Goal: Transaction & Acquisition: Purchase product/service

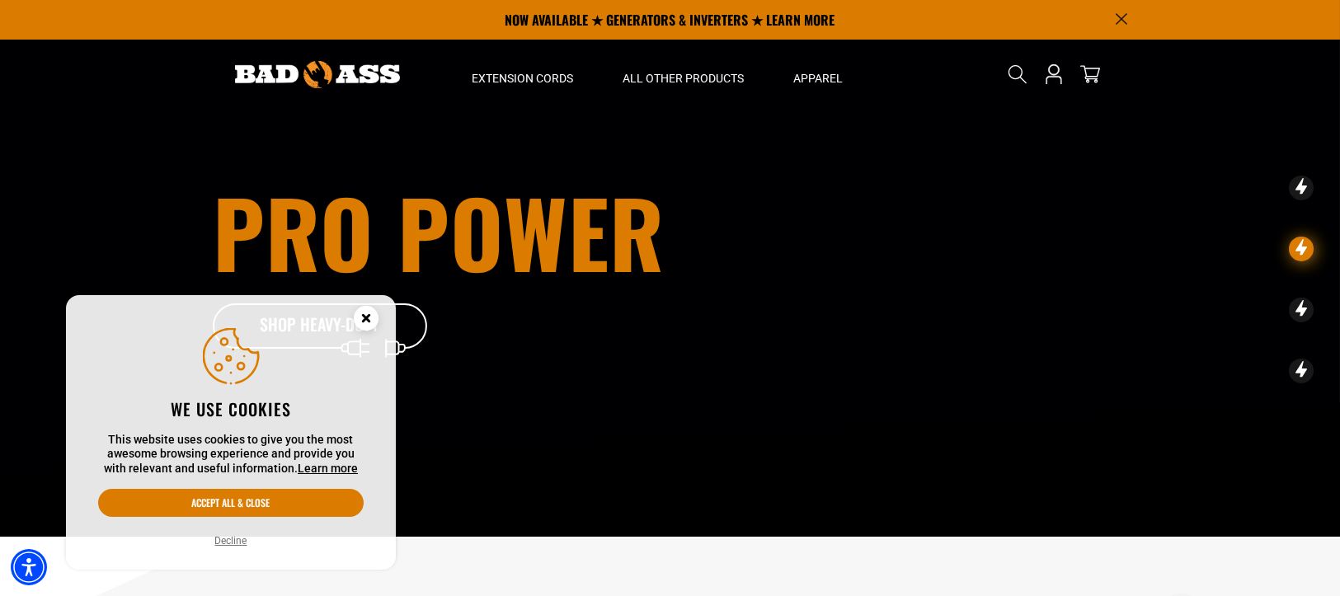
drag, startPoint x: 943, startPoint y: 20, endPoint x: 361, endPoint y: 293, distance: 642.8
click at [361, 306] on circle "Close this option" at bounding box center [366, 318] width 25 height 25
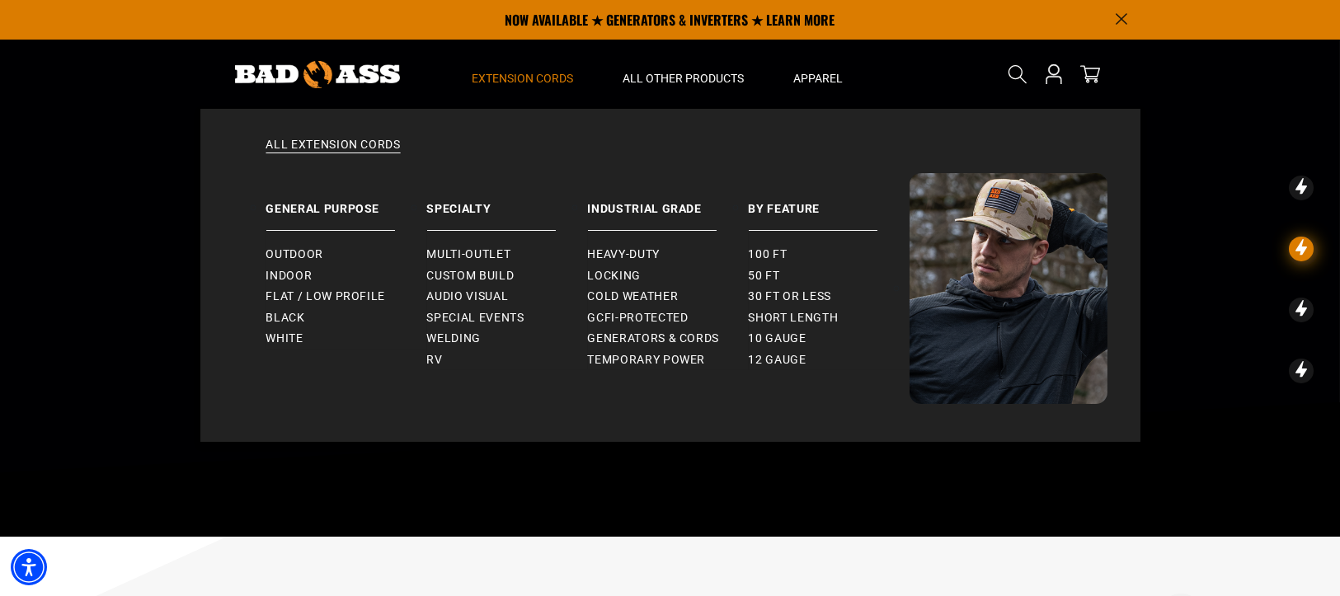
click at [515, 71] on span "Extension Cords" at bounding box center [522, 78] width 101 height 15
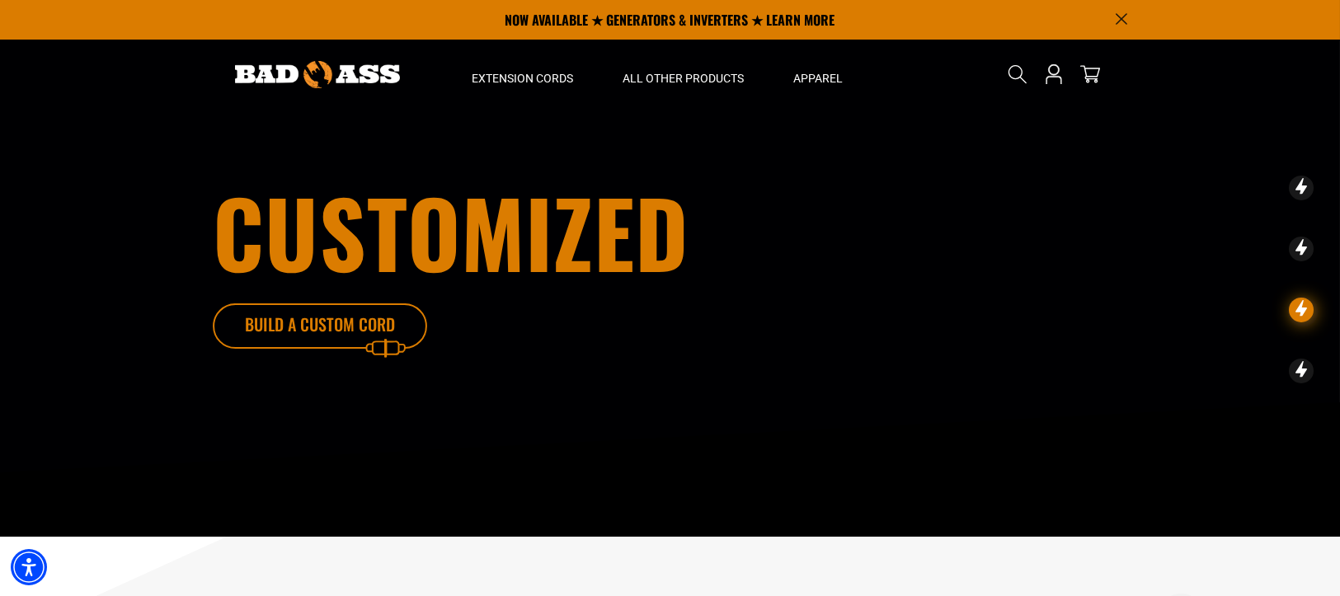
click at [366, 330] on icon at bounding box center [344, 330] width 214 height 54
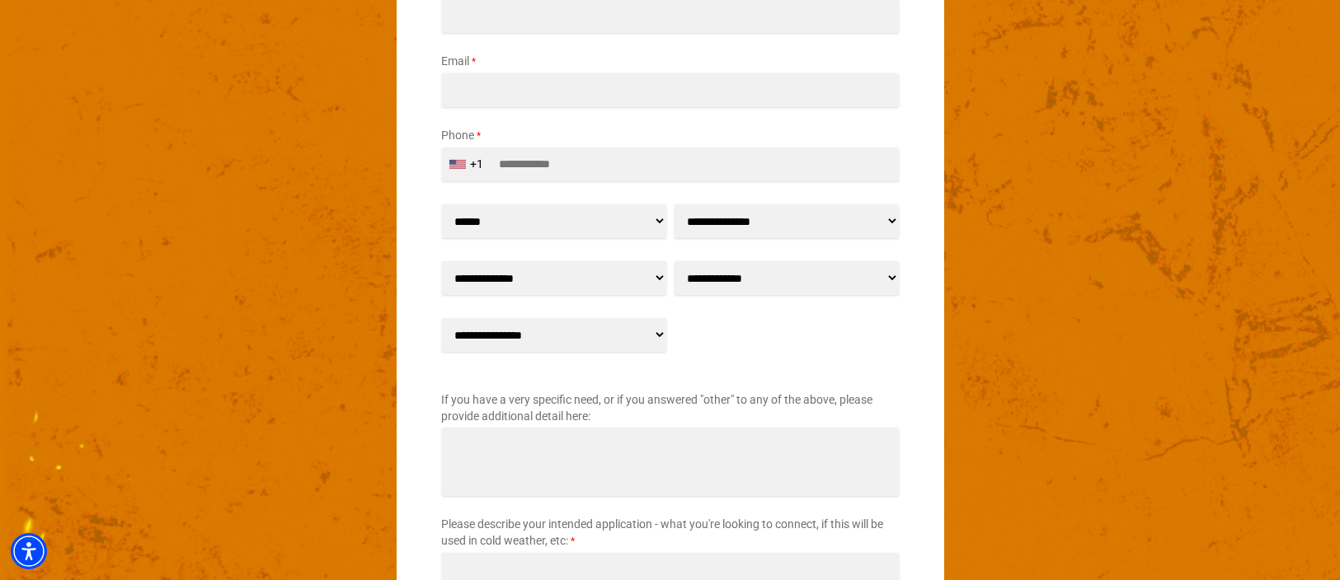
scroll to position [2748, 0]
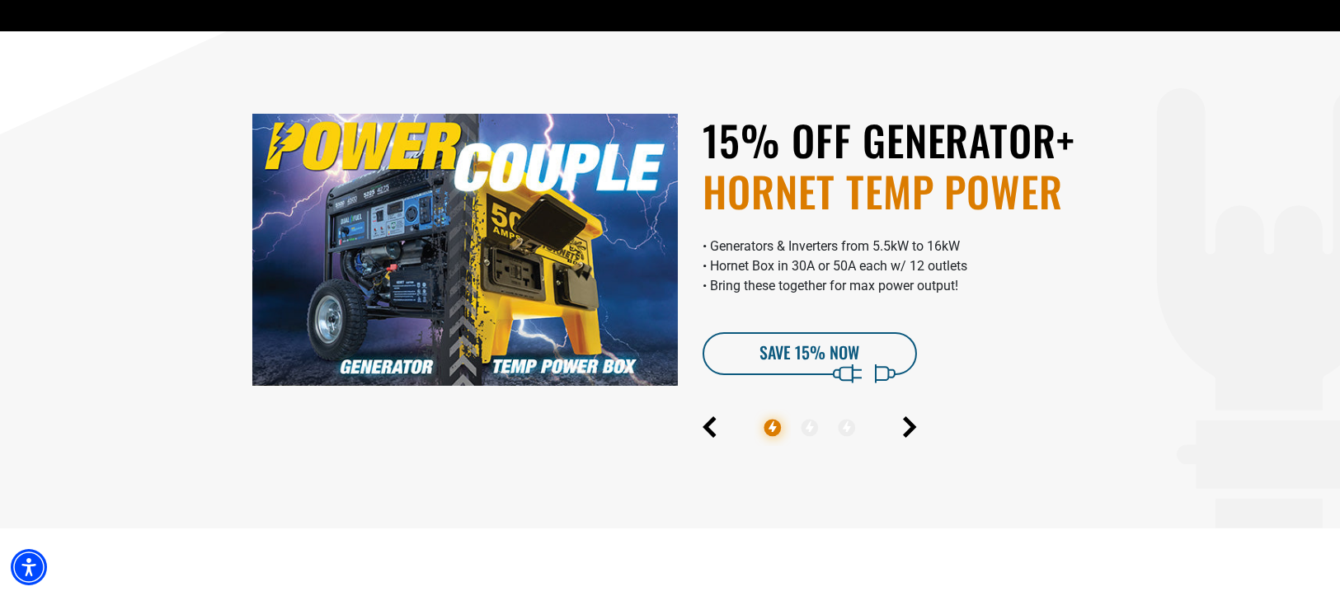
scroll to position [549, 0]
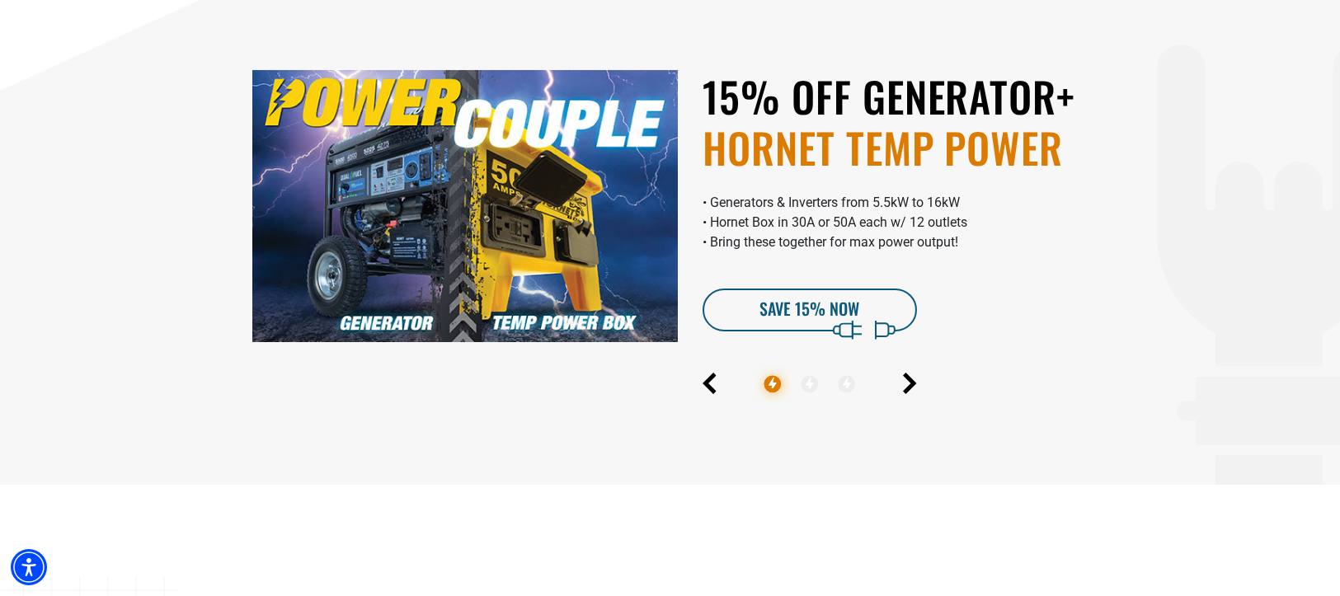
drag, startPoint x: 1270, startPoint y: 2, endPoint x: 972, endPoint y: 279, distance: 407.1
click at [972, 279] on div "15% OFF GENERATOR+ HORNET TEMP POWER • Generators & Inverters from 5.5kW to 16k…" at bounding box center [915, 206] width 451 height 272
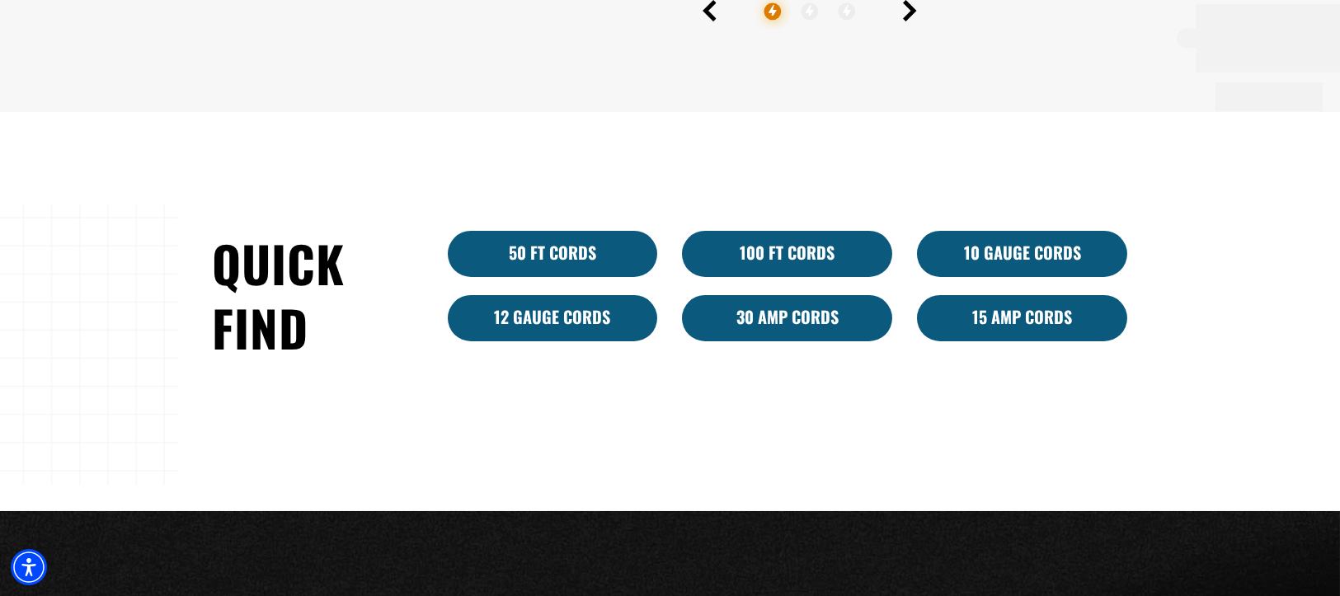
scroll to position [989, 0]
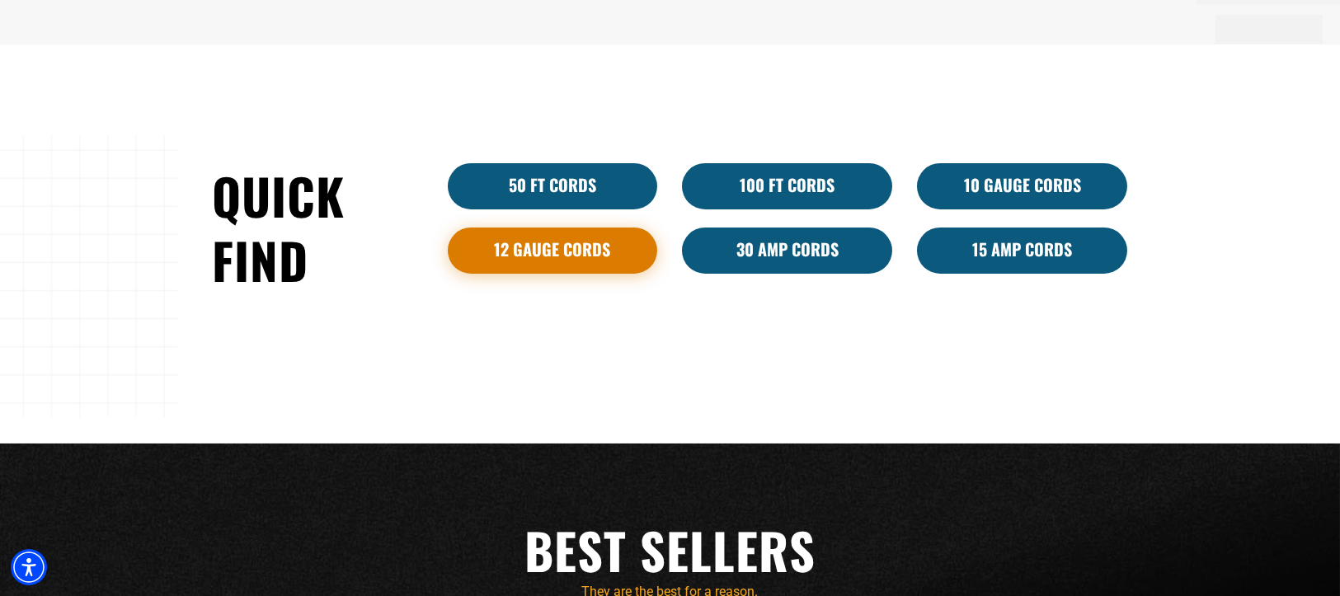
click at [531, 261] on link "12 Gauge Cords" at bounding box center [553, 251] width 210 height 46
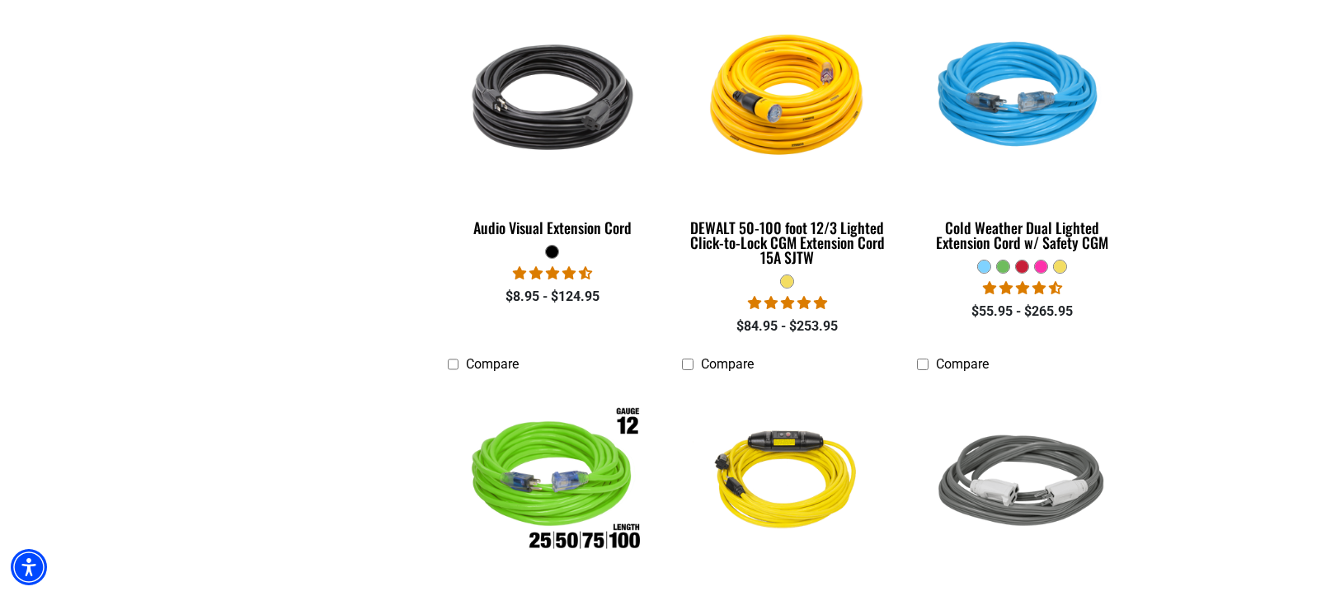
scroll to position [1099, 0]
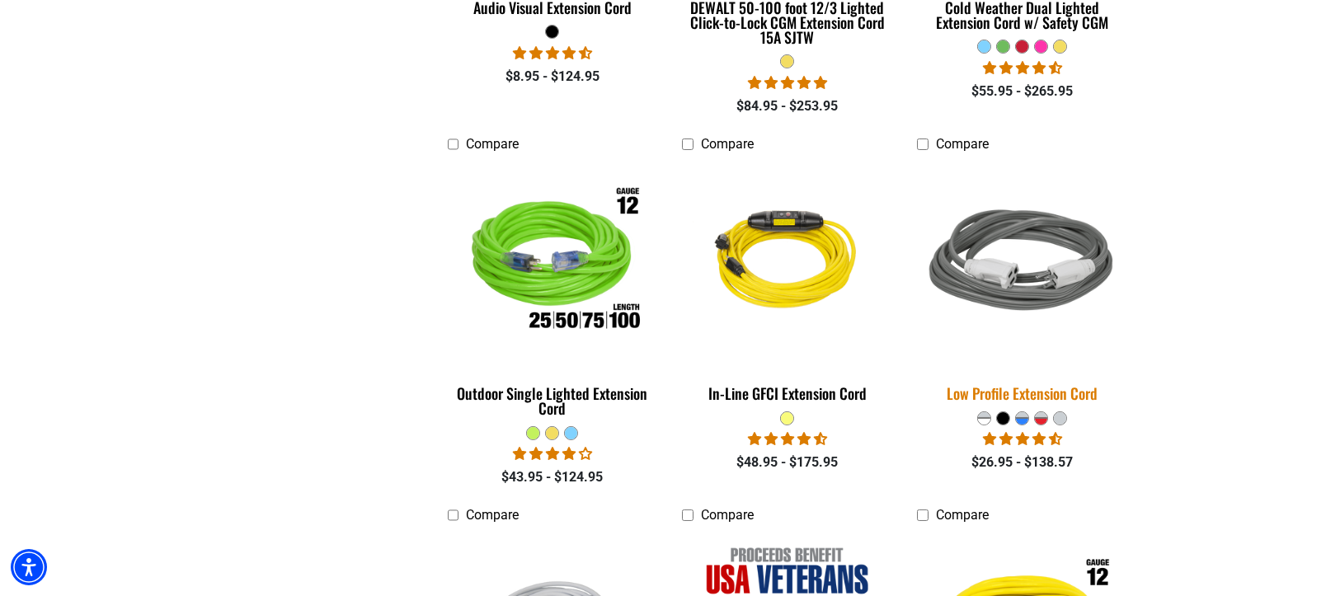
click at [1042, 270] on img at bounding box center [1022, 262] width 231 height 211
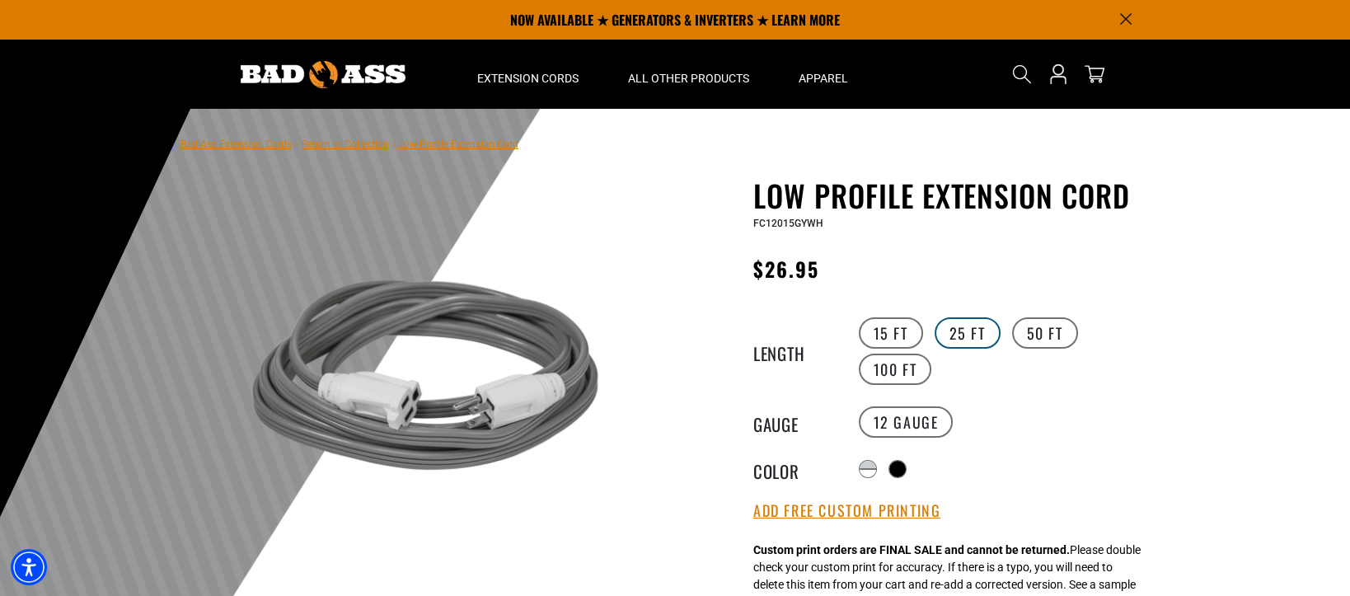
click at [966, 326] on label "25 FT" at bounding box center [968, 332] width 66 height 31
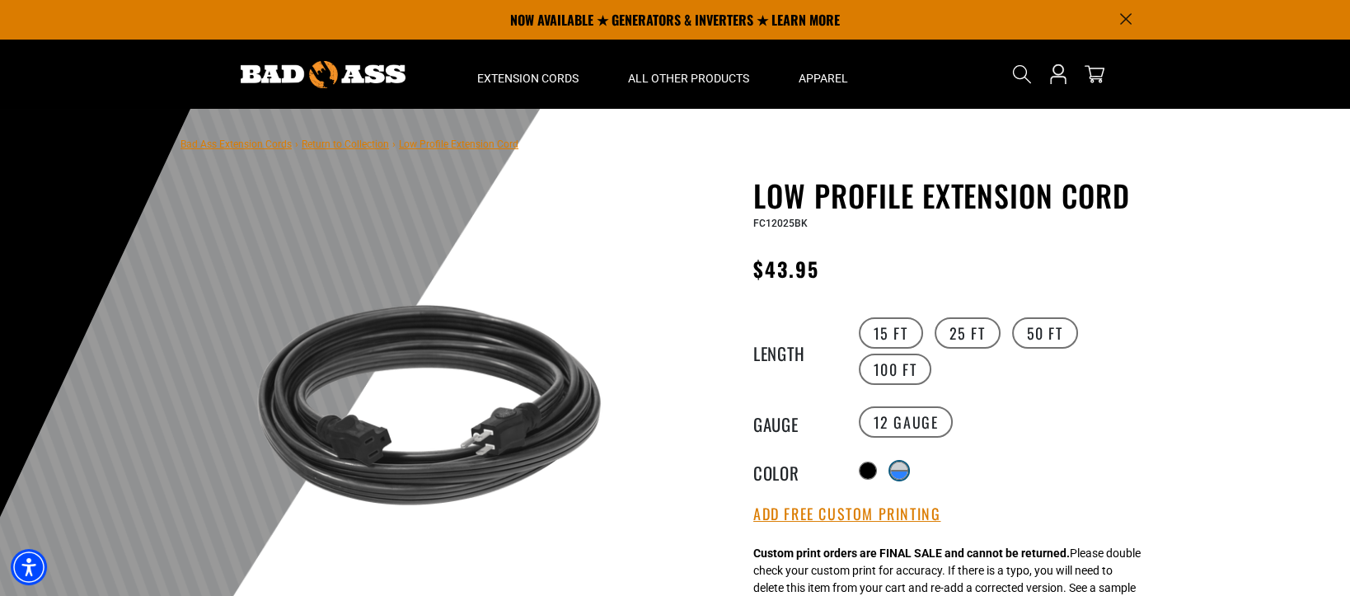
click at [903, 471] on div "products.product.variant_sold_out_or_unavailable" at bounding box center [899, 475] width 16 height 8
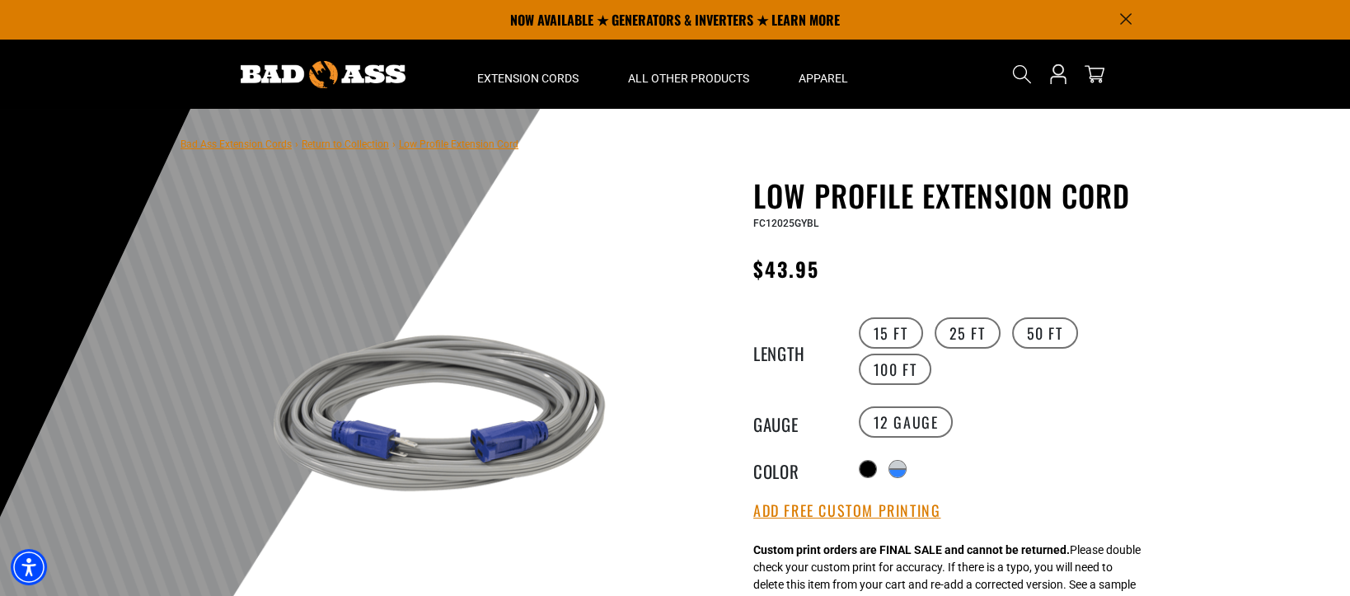
scroll to position [110, 0]
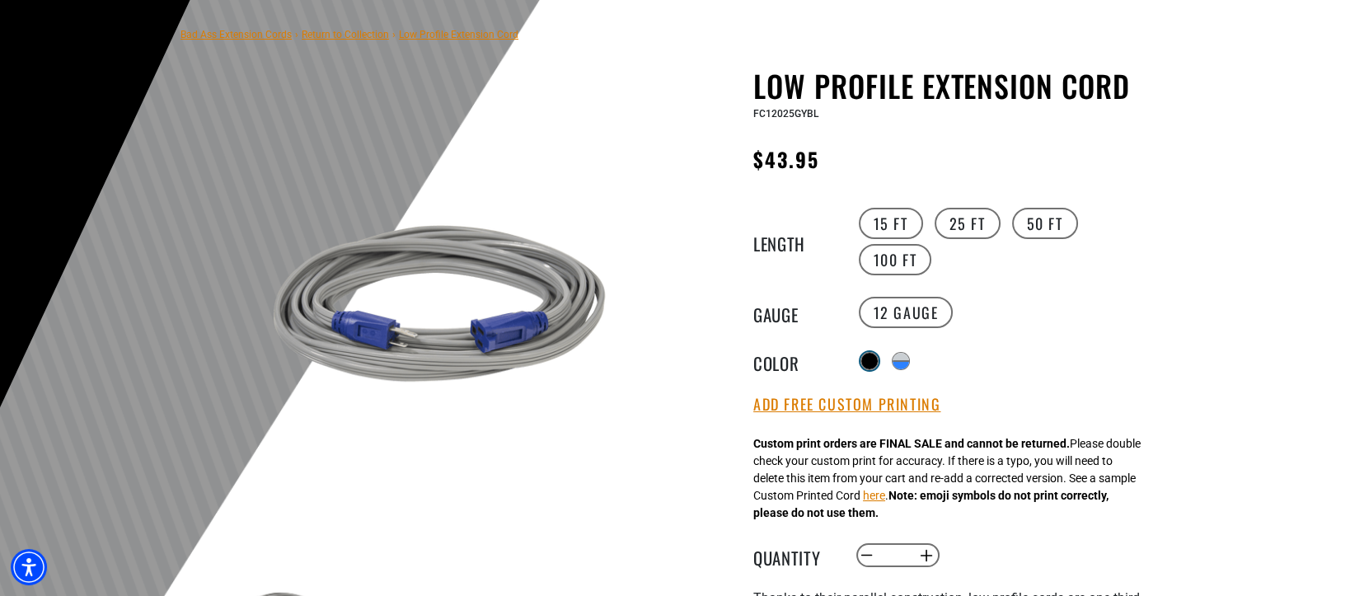
click at [863, 364] on div at bounding box center [869, 361] width 16 height 16
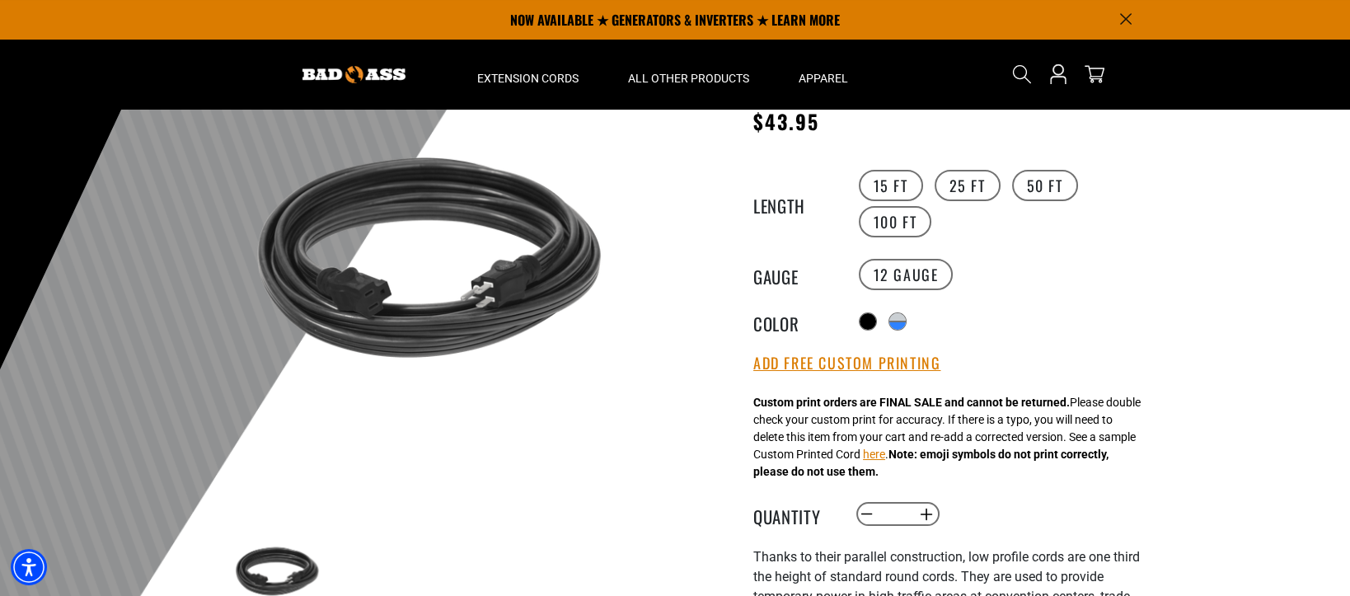
scroll to position [110, 0]
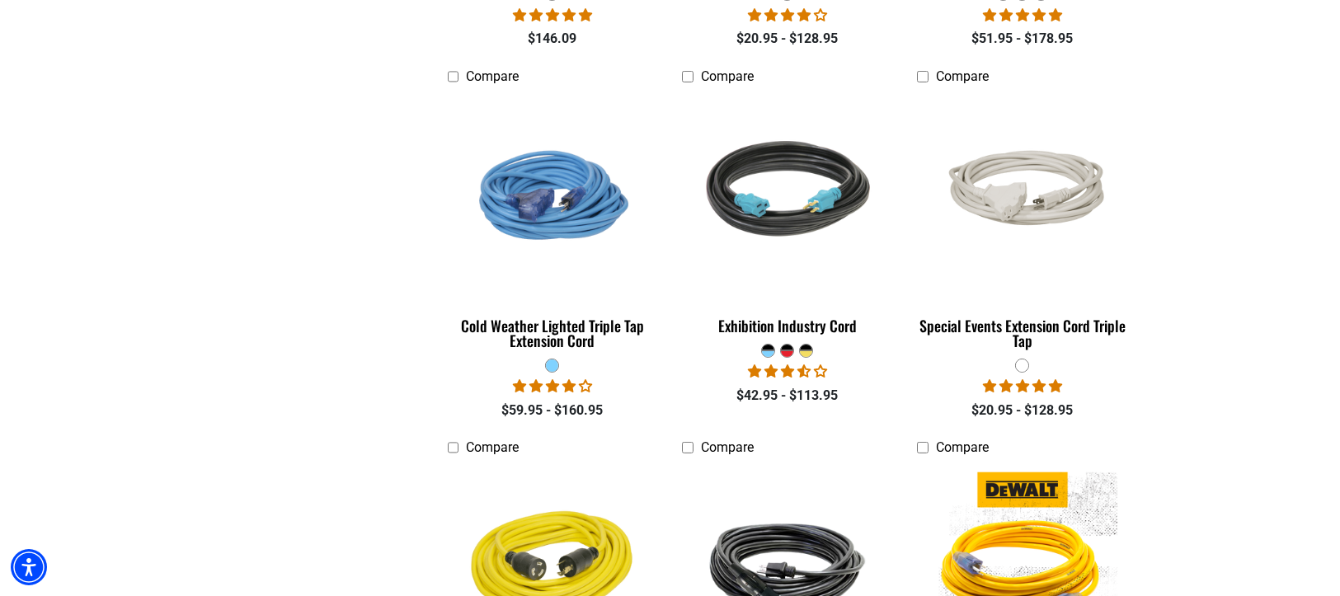
scroll to position [2307, 0]
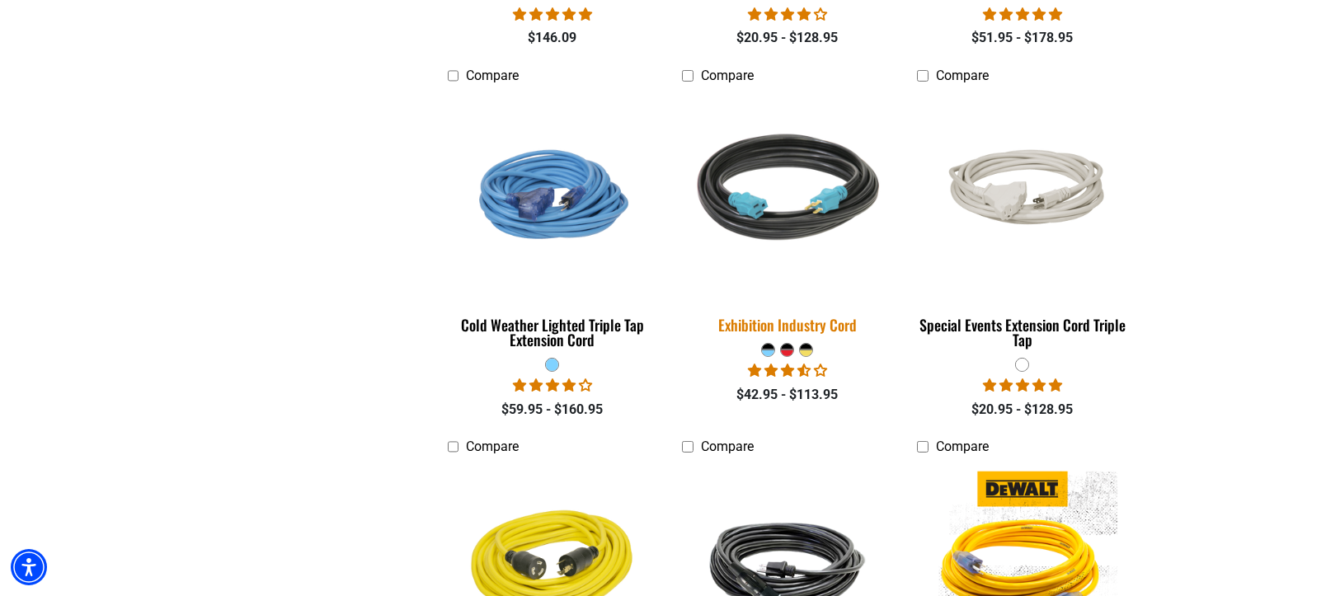
click at [830, 328] on div "Exhibition Industry Cord" at bounding box center [787, 324] width 210 height 15
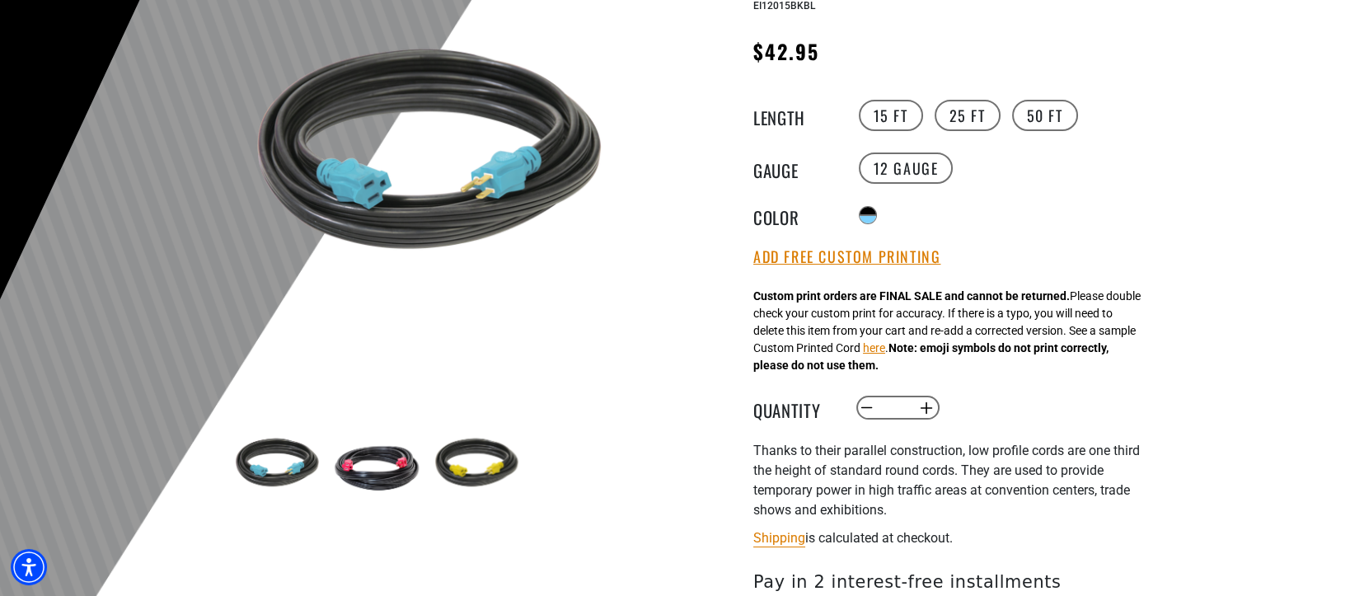
scroll to position [219, 0]
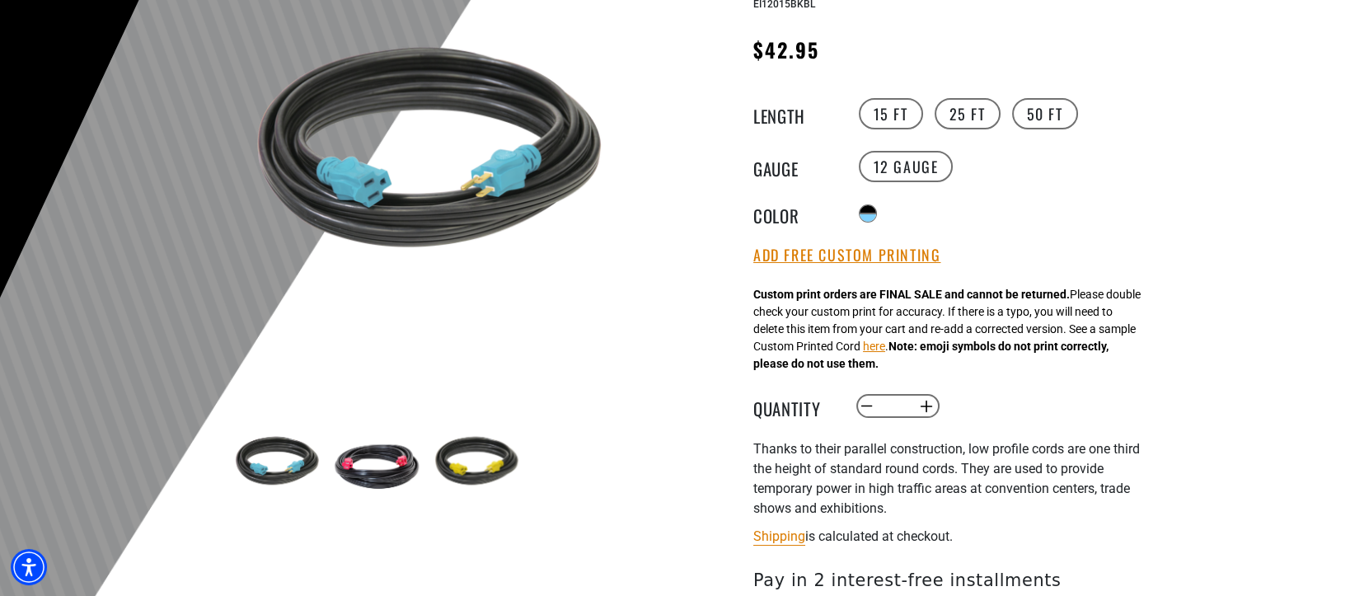
click at [382, 473] on img at bounding box center [377, 464] width 96 height 96
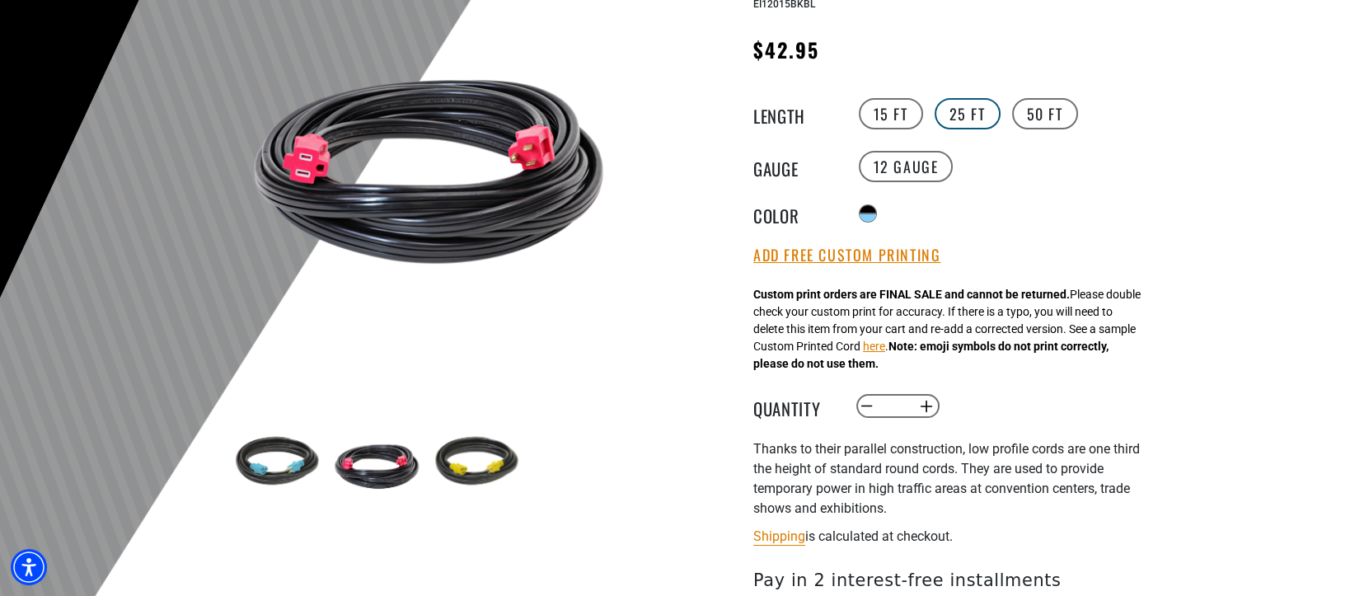
click at [976, 117] on label "25 FT" at bounding box center [968, 113] width 66 height 31
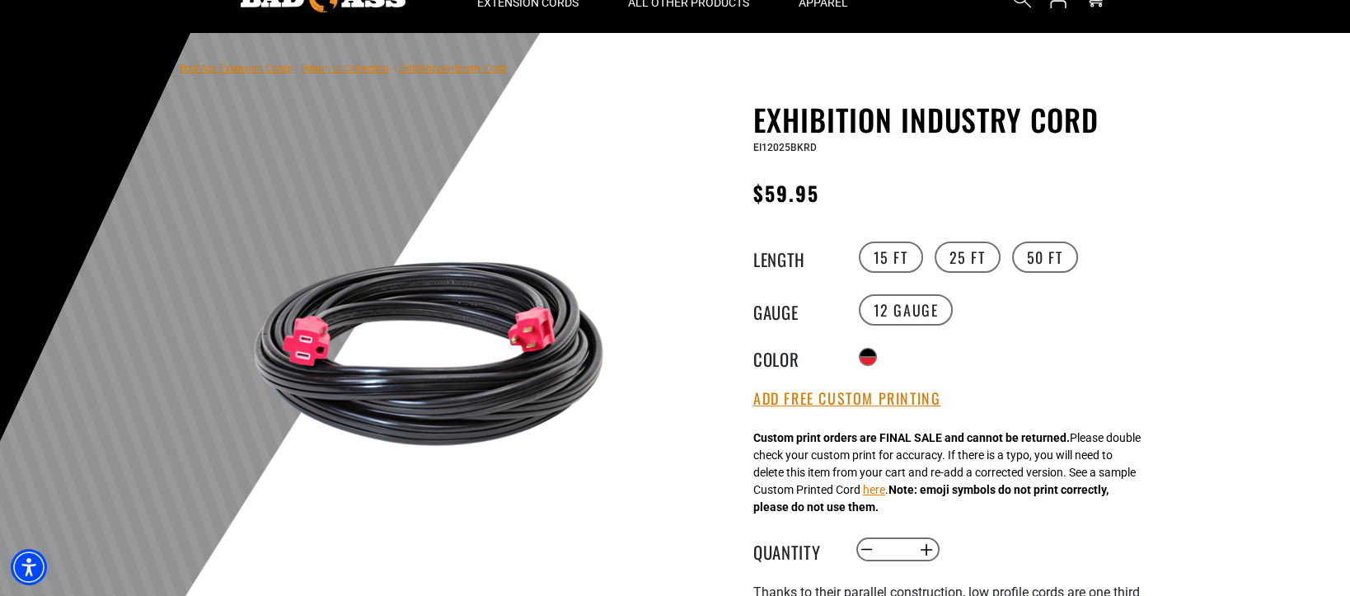
scroll to position [110, 0]
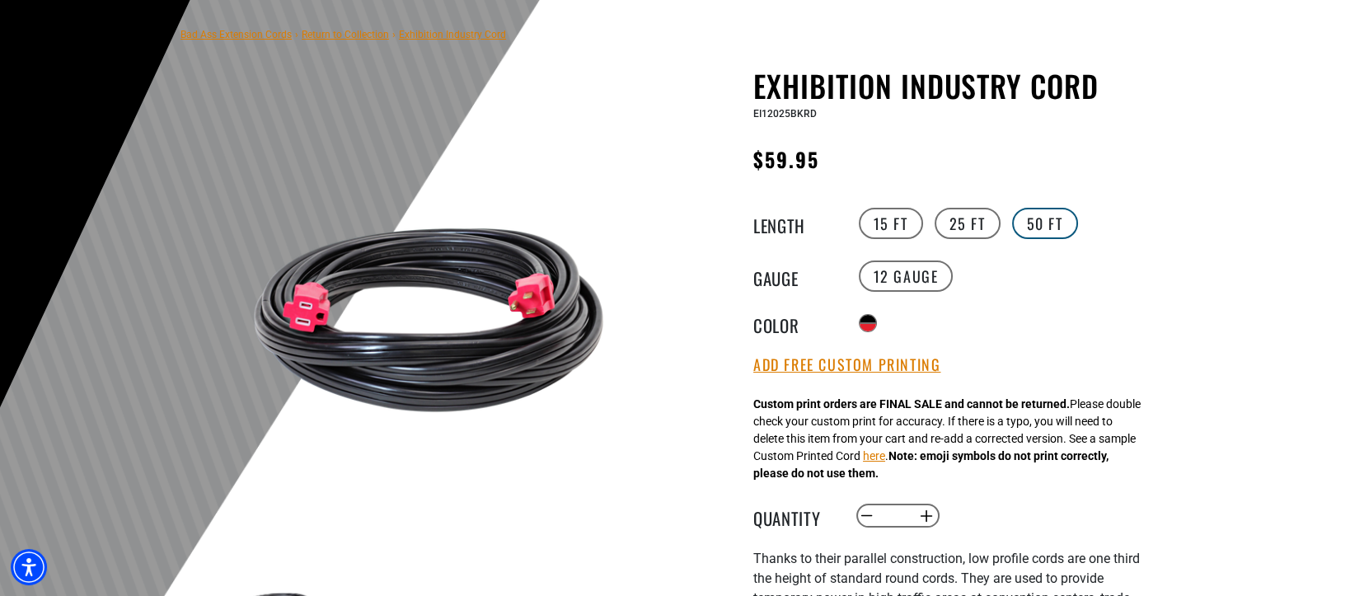
click at [1064, 238] on label "50 FT" at bounding box center [1045, 223] width 66 height 31
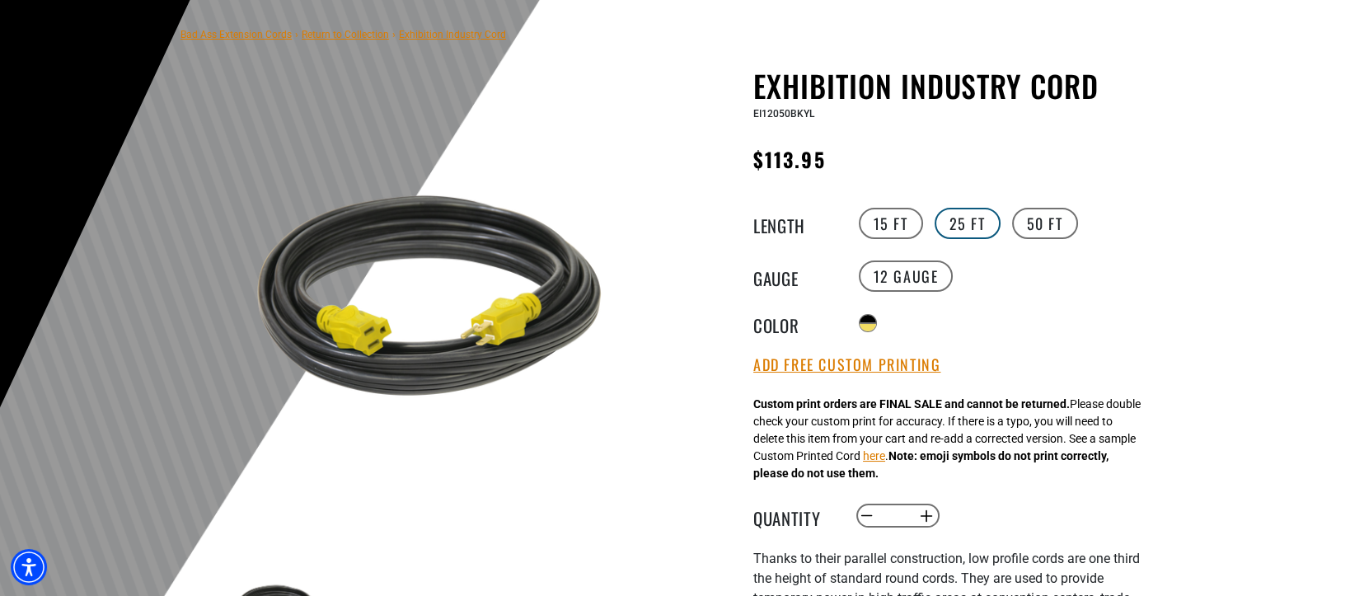
click at [971, 226] on label "25 FT" at bounding box center [968, 223] width 66 height 31
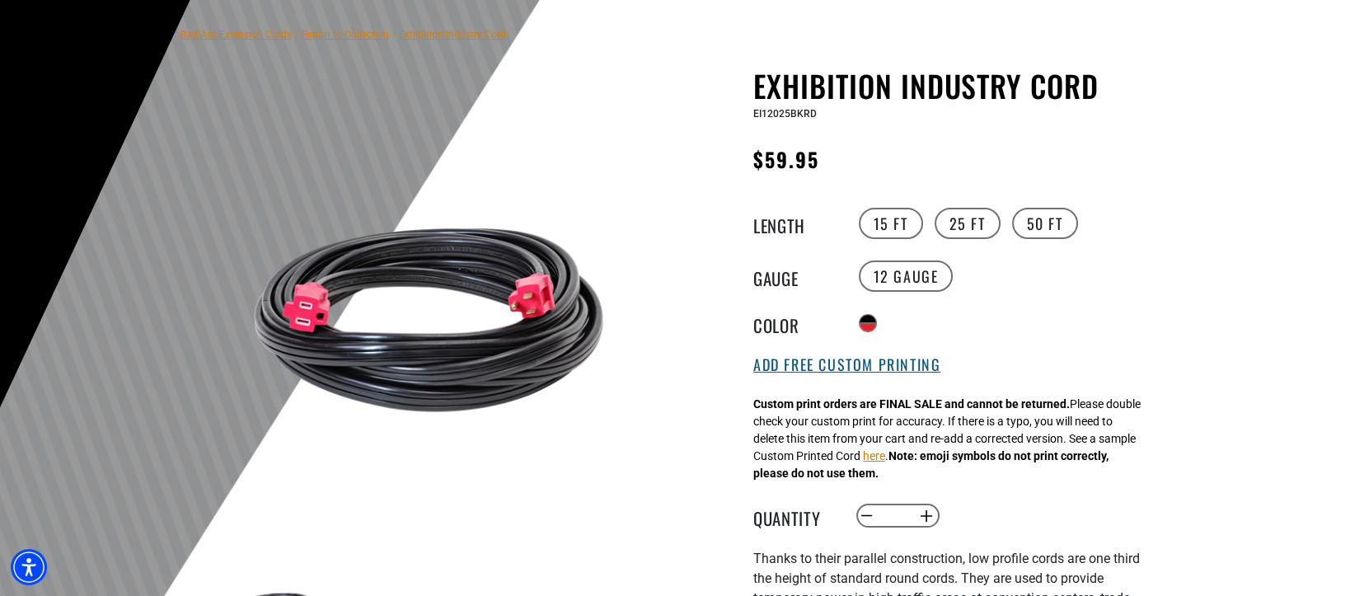
click at [904, 368] on button "Add Free Custom Printing" at bounding box center [846, 365] width 187 height 18
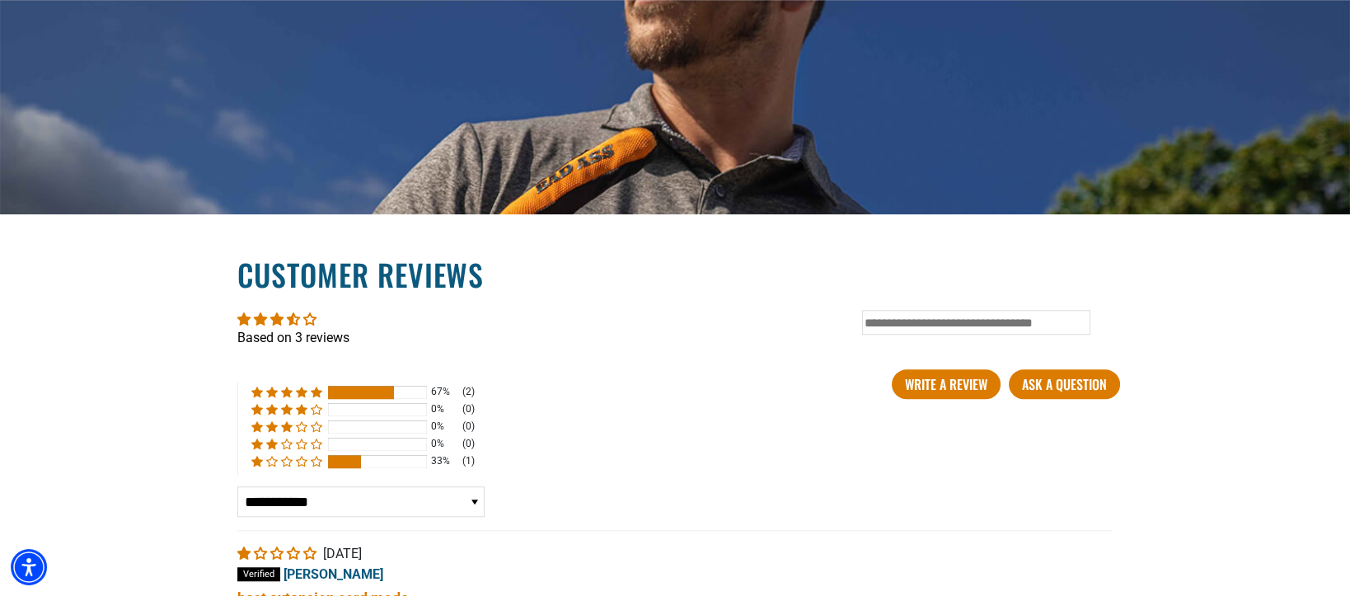
scroll to position [2968, 0]
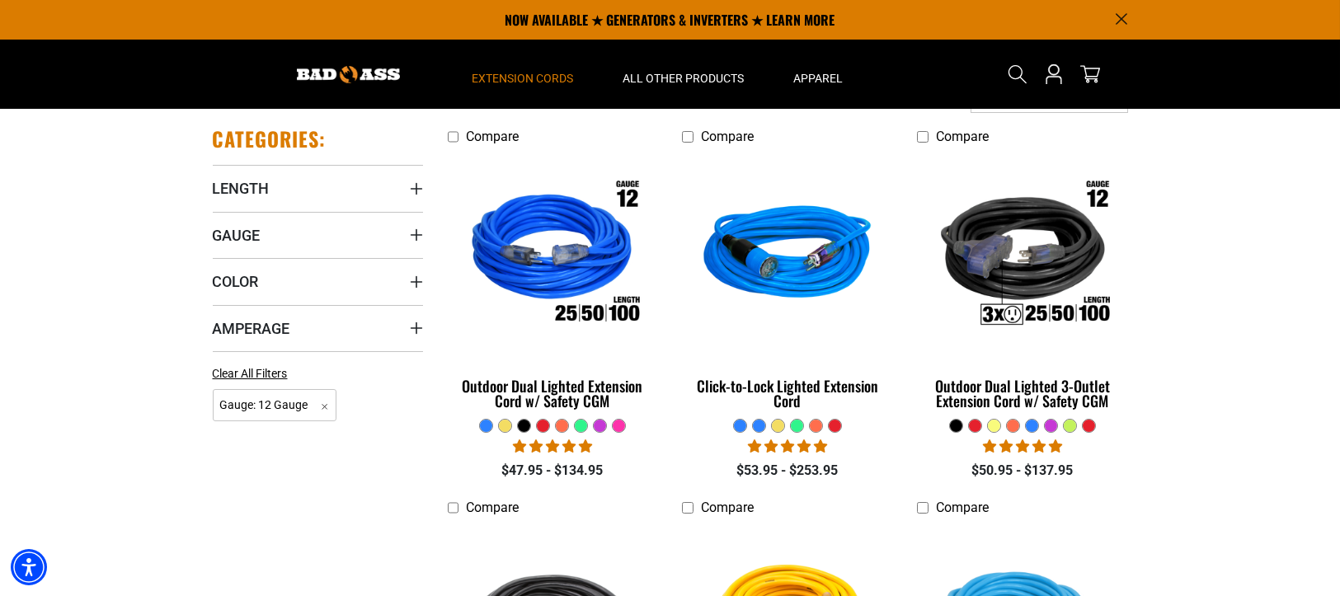
scroll to position [329, 0]
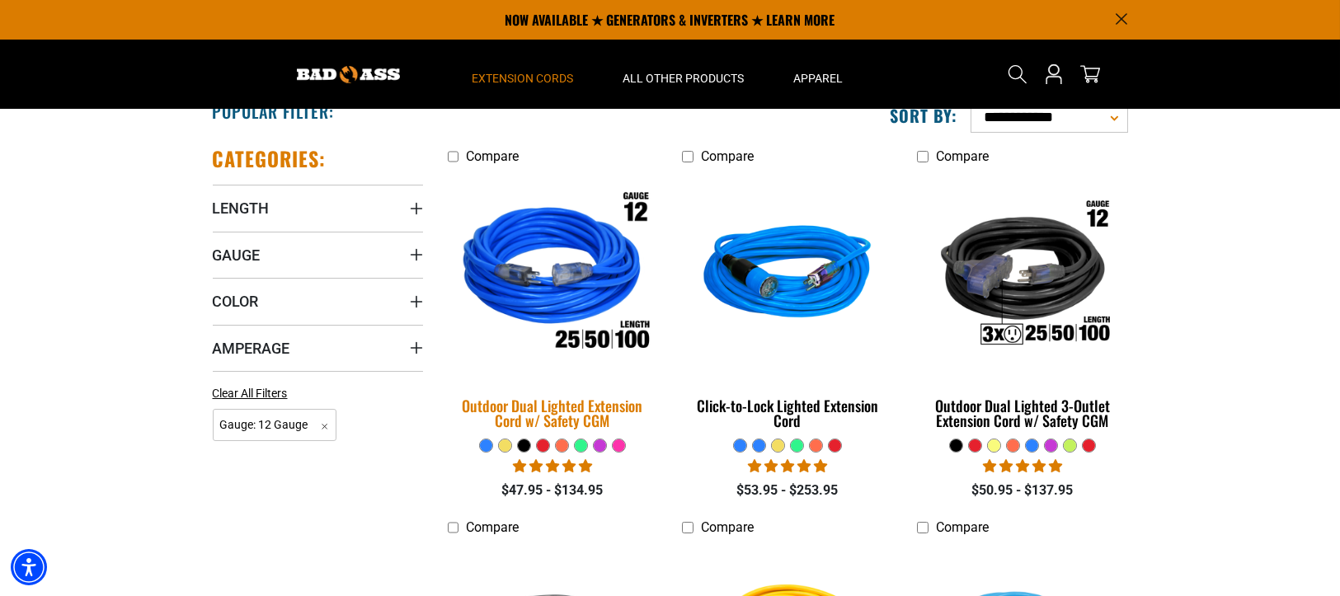
click at [575, 257] on img at bounding box center [552, 275] width 231 height 211
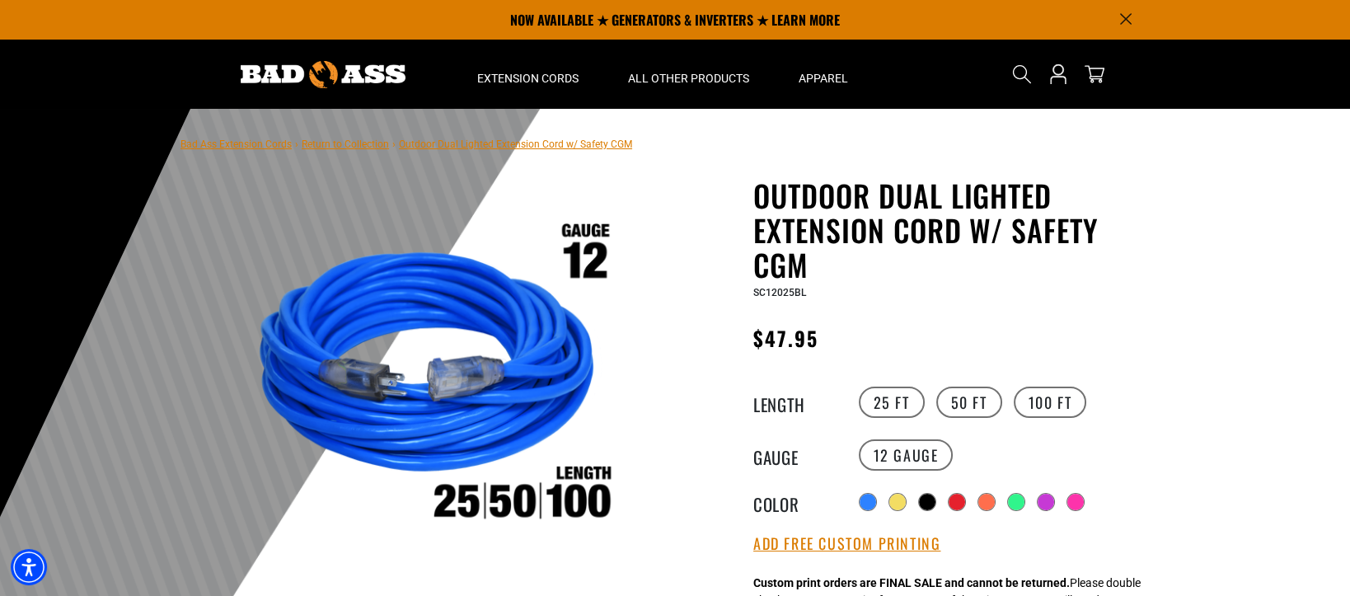
scroll to position [110, 0]
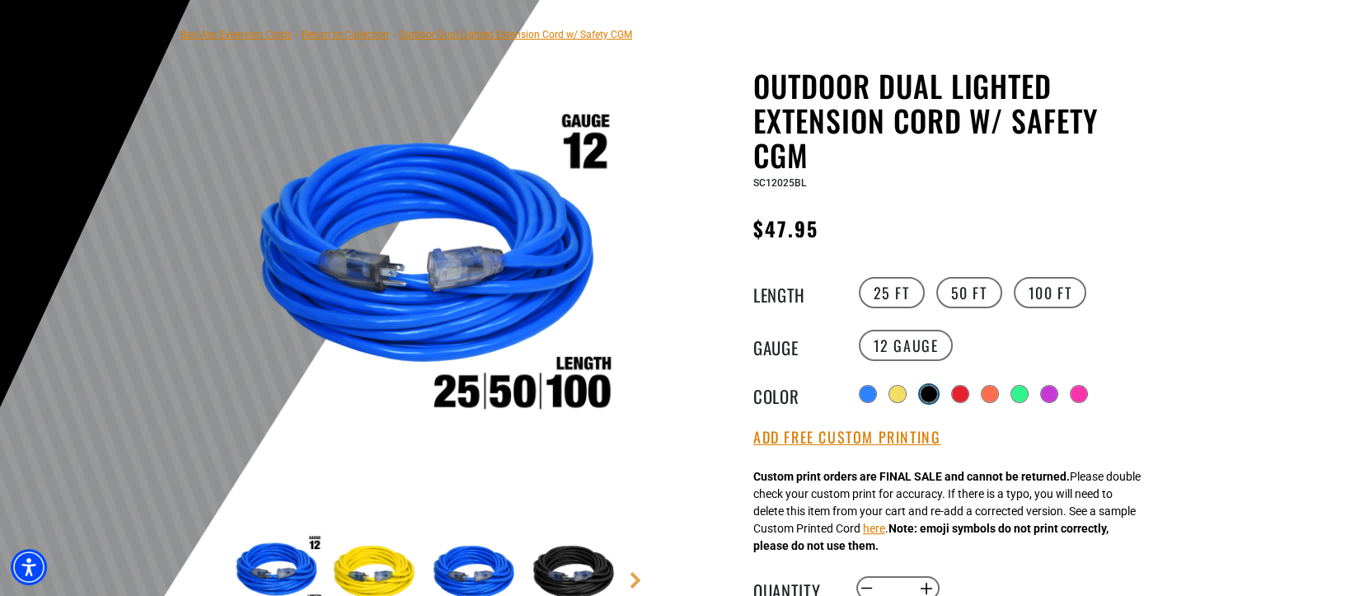
click at [936, 391] on div at bounding box center [929, 394] width 16 height 16
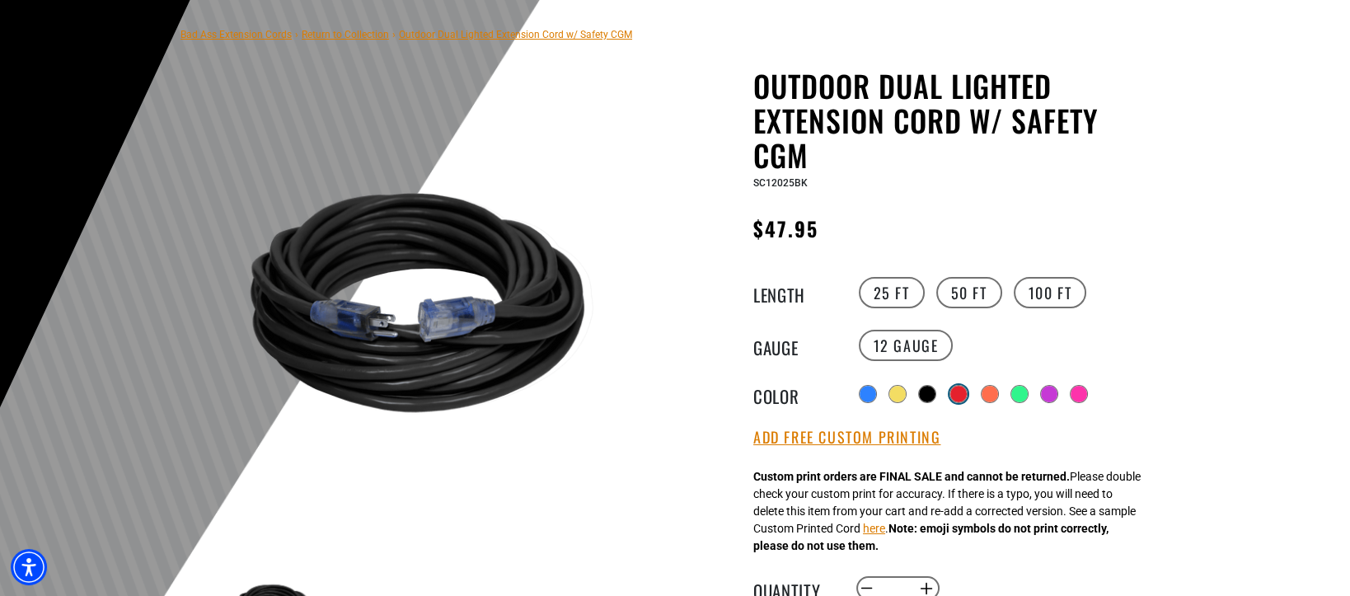
click at [967, 390] on div at bounding box center [958, 394] width 16 height 16
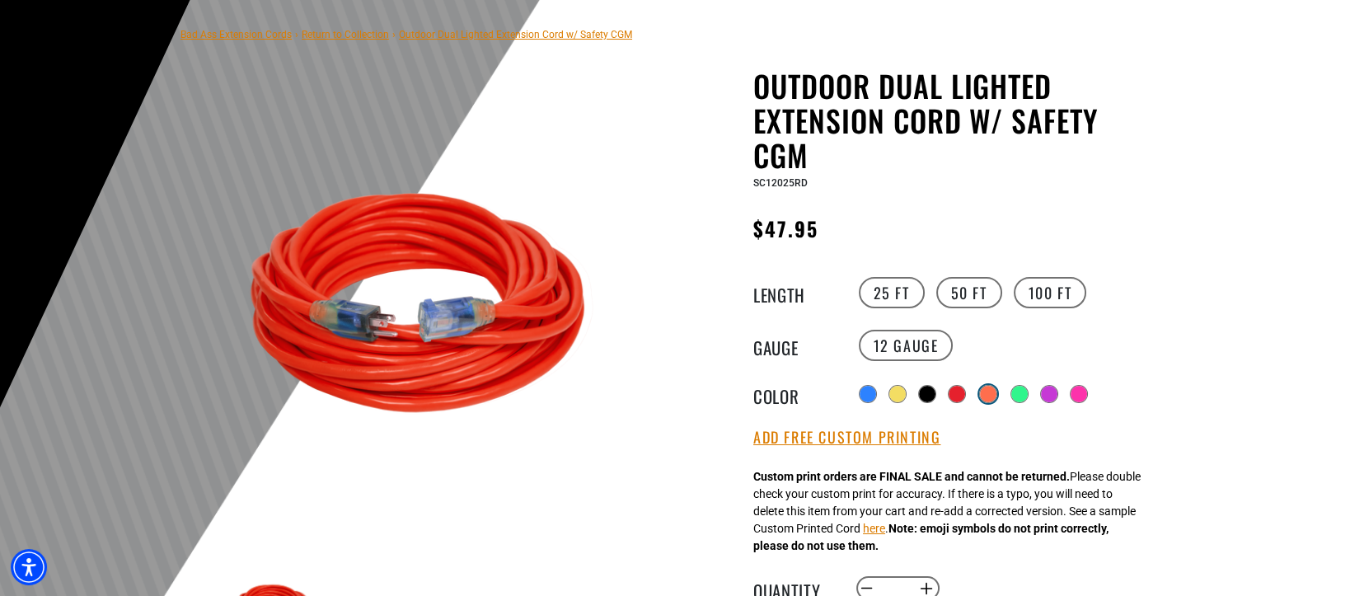
click at [990, 392] on div at bounding box center [988, 394] width 16 height 16
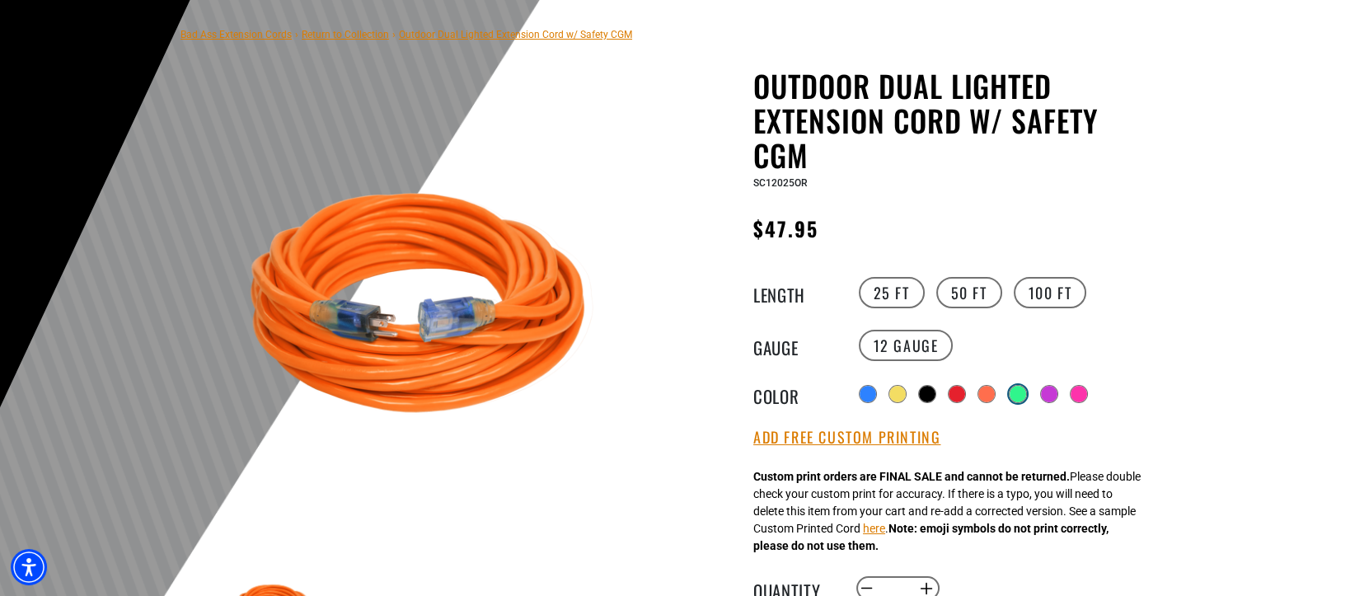
click at [1026, 393] on div at bounding box center [1018, 394] width 16 height 16
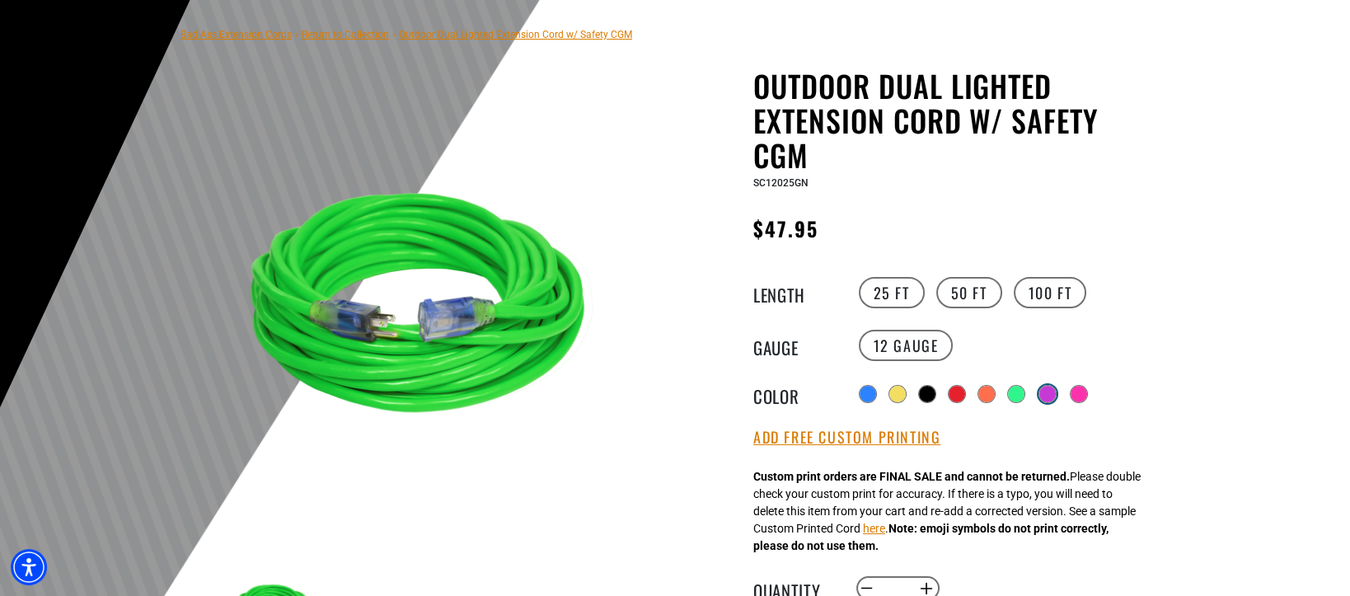
click at [1054, 393] on div at bounding box center [1047, 394] width 16 height 16
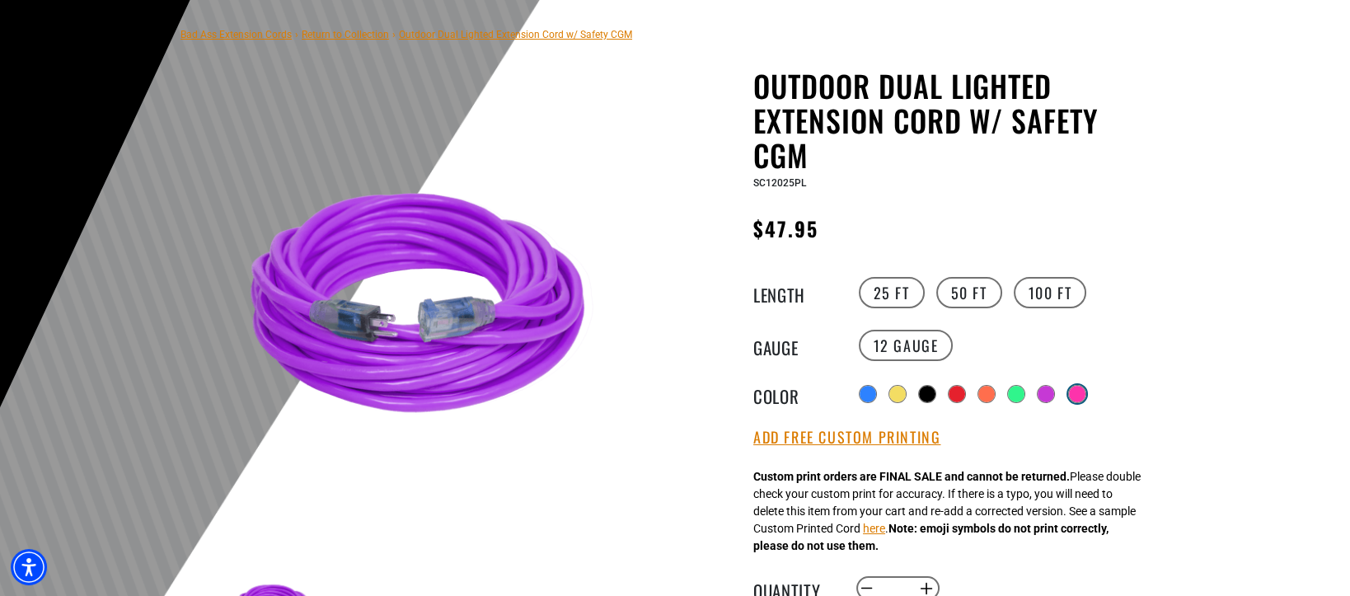
click at [1086, 391] on div at bounding box center [1077, 394] width 16 height 16
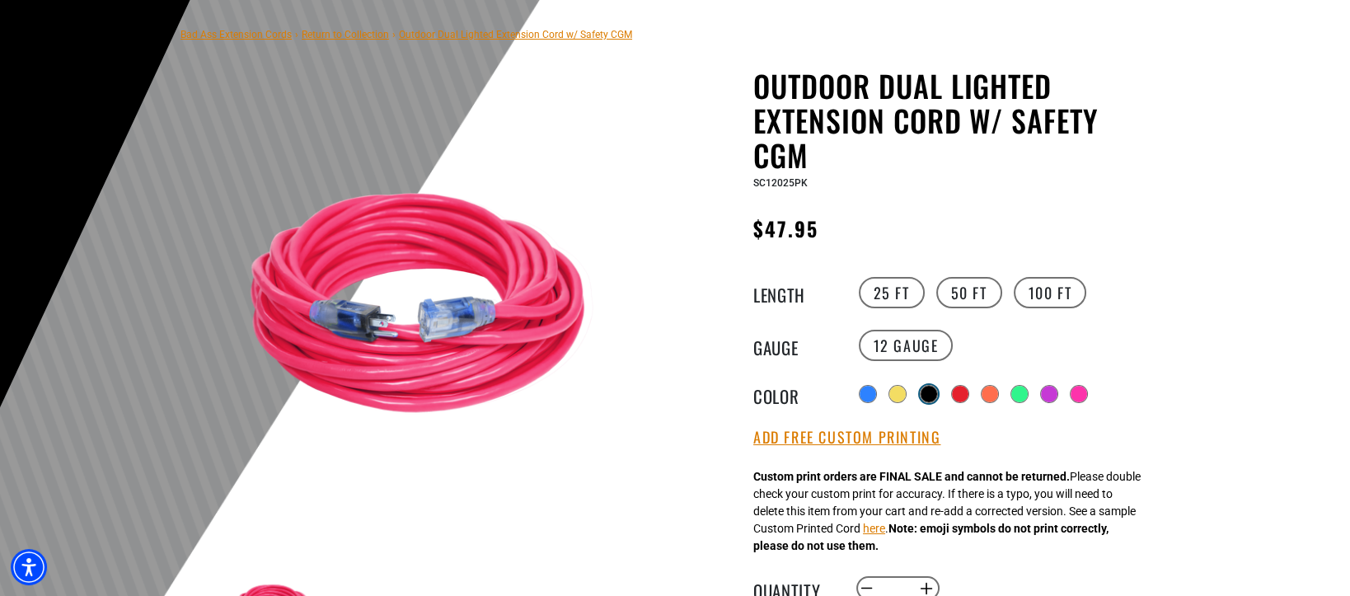
click at [922, 395] on div at bounding box center [929, 394] width 16 height 16
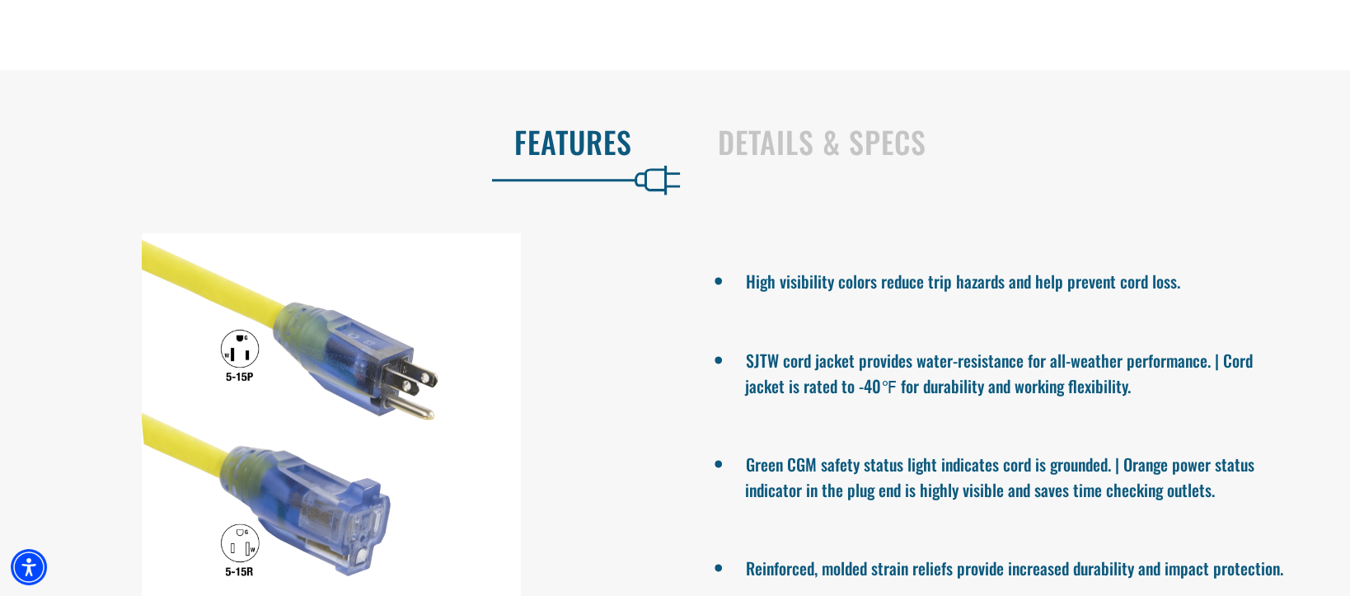
scroll to position [1319, 0]
